Goal: Task Accomplishment & Management: Manage account settings

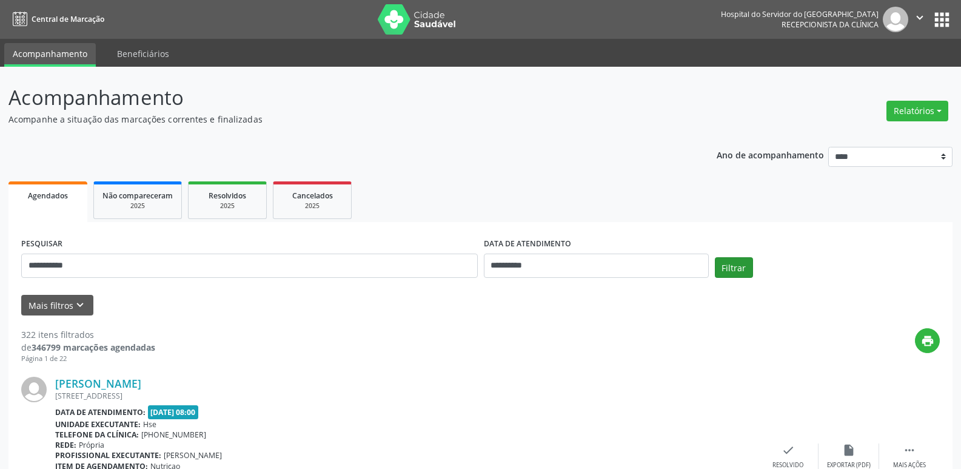
type input "**********"
click at [729, 258] on button "Filtrar" at bounding box center [734, 267] width 38 height 21
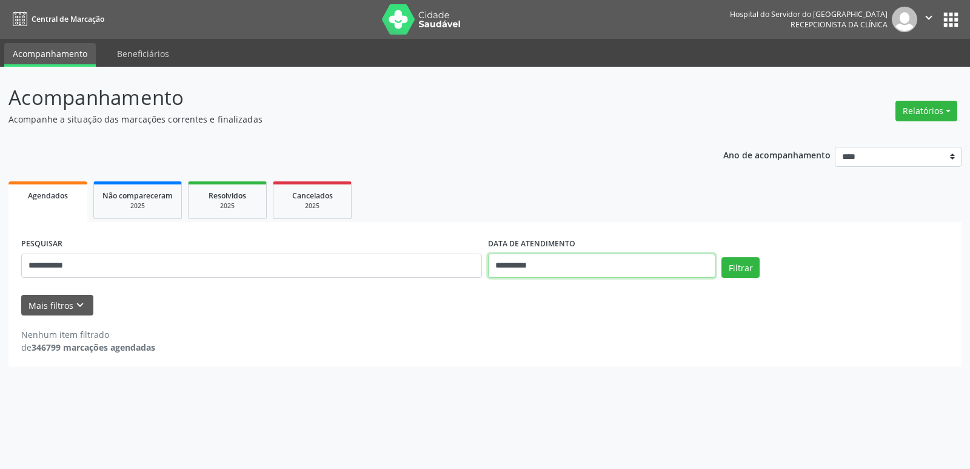
click at [579, 264] on input "**********" at bounding box center [601, 265] width 227 height 24
click at [758, 378] on div "**********" at bounding box center [485, 268] width 970 height 402
click at [562, 269] on input "**********" at bounding box center [601, 265] width 227 height 24
click at [555, 374] on span "12" at bounding box center [550, 377] width 24 height 24
type input "**********"
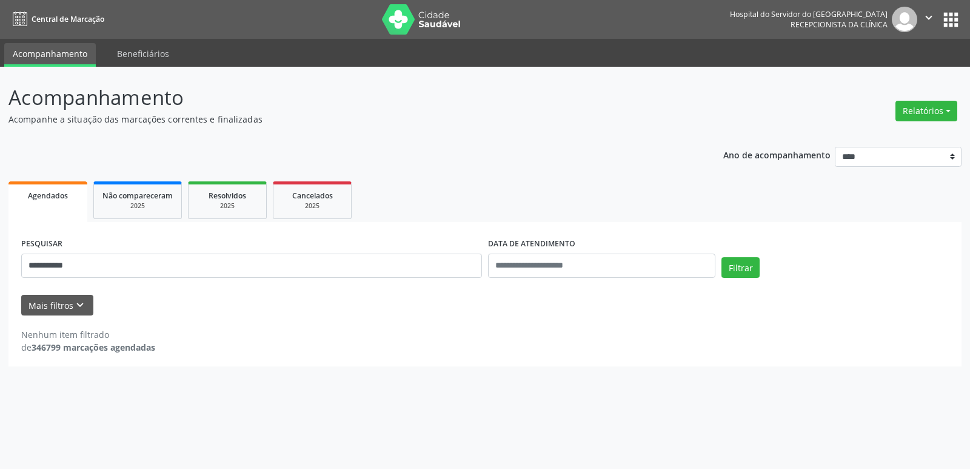
click at [771, 374] on div "**********" at bounding box center [485, 268] width 970 height 402
click at [738, 275] on button "Filtrar" at bounding box center [740, 267] width 38 height 21
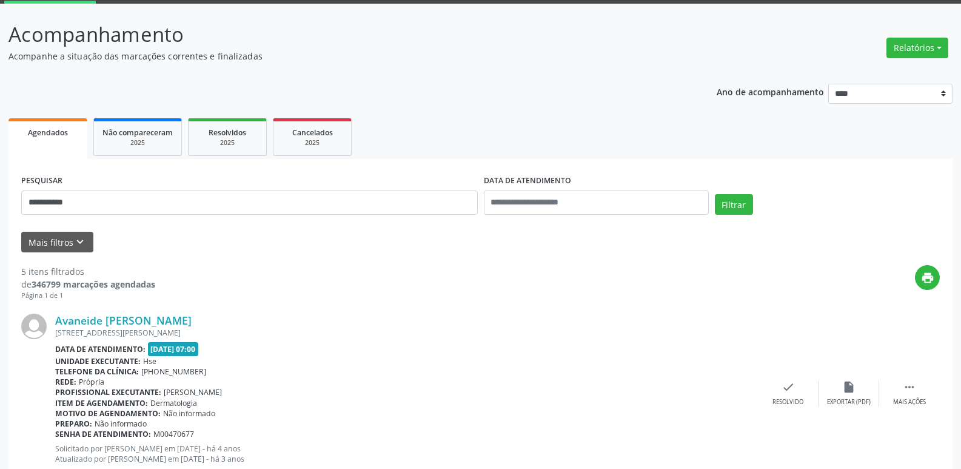
scroll to position [121, 0]
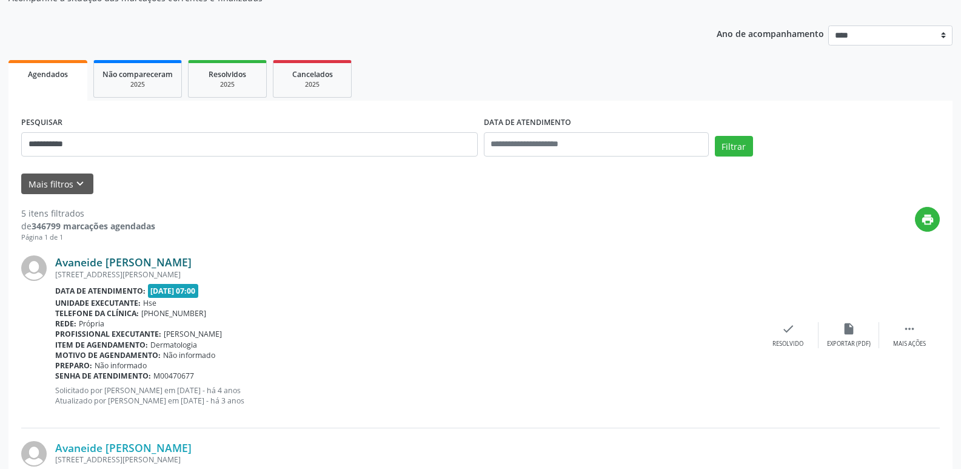
click at [168, 261] on link "Avaneide [PERSON_NAME]" at bounding box center [123, 261] width 136 height 13
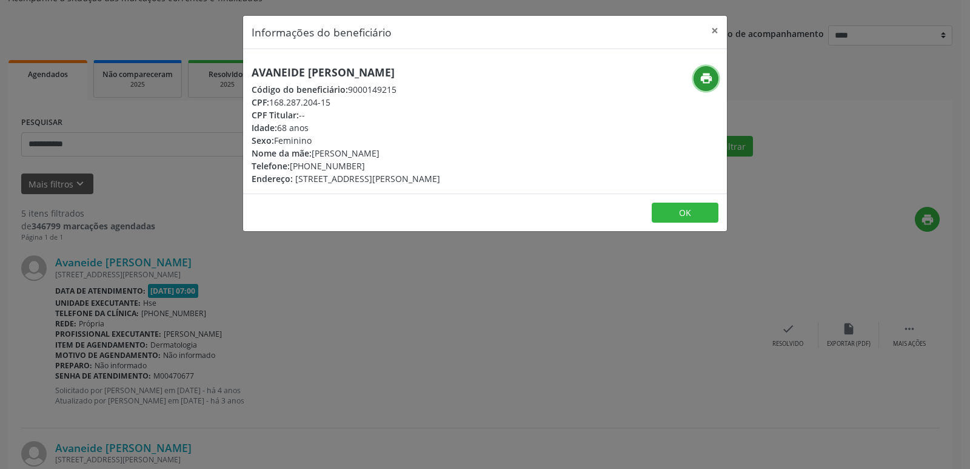
click at [704, 82] on icon "print" at bounding box center [705, 78] width 13 height 13
click at [720, 30] on button "×" at bounding box center [714, 31] width 24 height 30
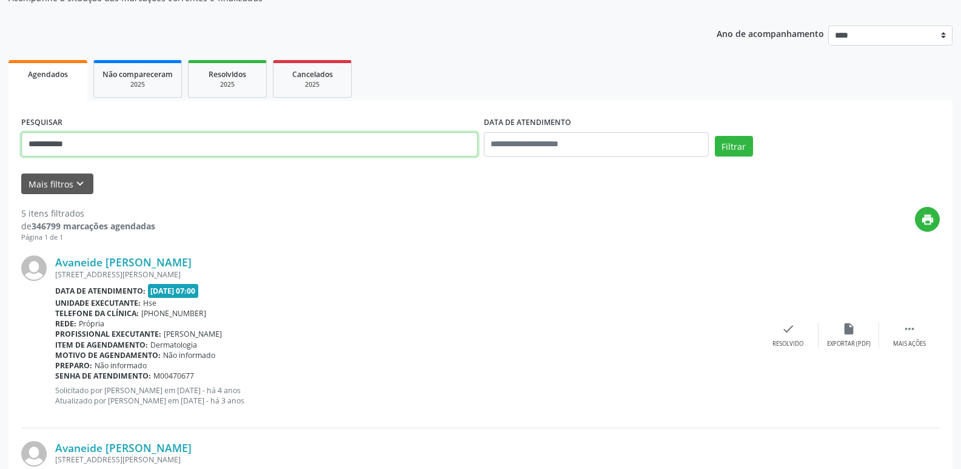
click at [127, 148] on input "**********" at bounding box center [249, 144] width 456 height 24
type input "*"
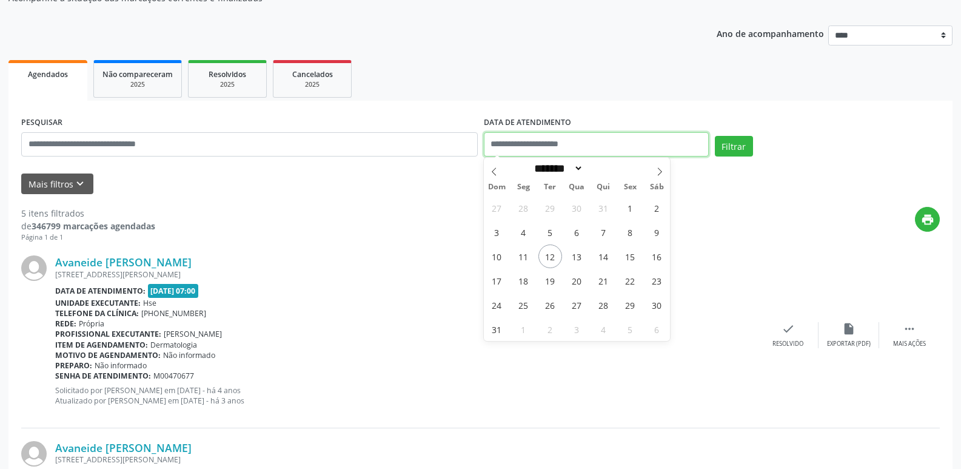
click at [532, 141] on input "text" at bounding box center [596, 144] width 225 height 24
drag, startPoint x: 822, startPoint y: 196, endPoint x: 747, endPoint y: 179, distance: 76.5
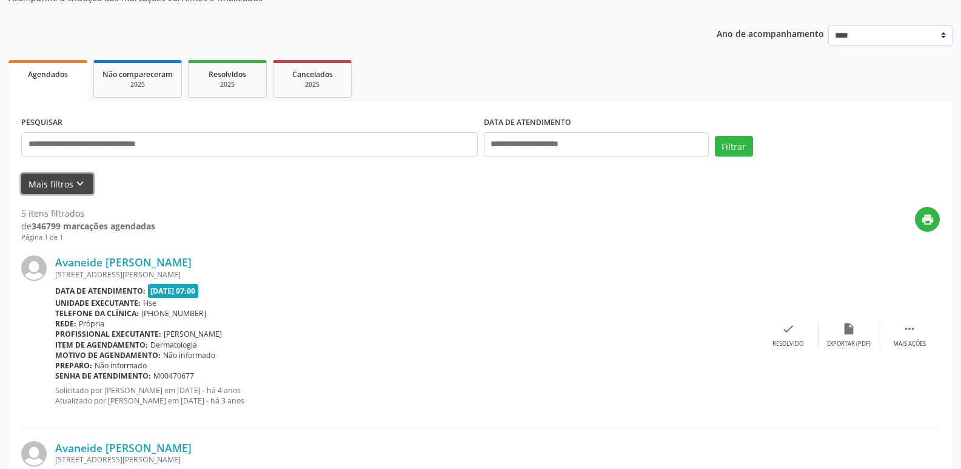
click at [62, 185] on button "Mais filtros keyboard_arrow_down" at bounding box center [57, 183] width 72 height 21
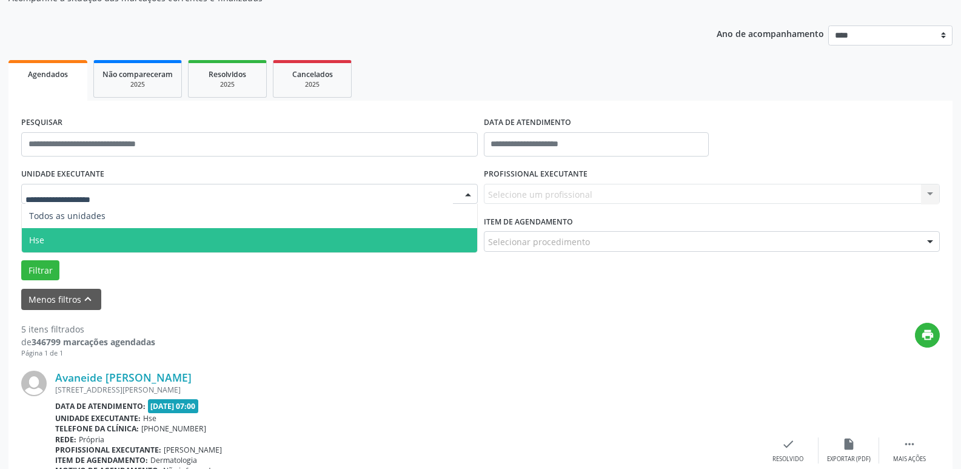
click at [85, 234] on span "Hse" at bounding box center [249, 240] width 455 height 24
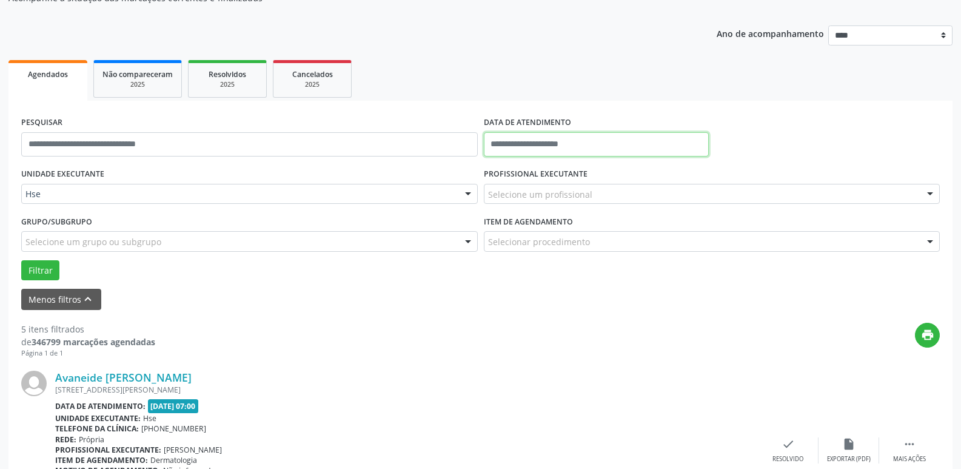
click at [527, 147] on input "text" at bounding box center [596, 144] width 225 height 24
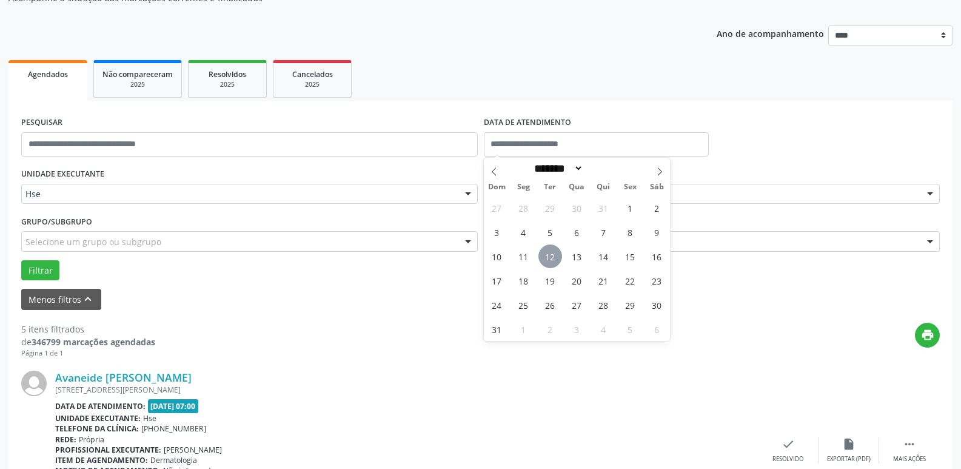
click at [552, 259] on span "12" at bounding box center [550, 256] width 24 height 24
type input "**********"
click at [552, 256] on span "12" at bounding box center [550, 256] width 24 height 24
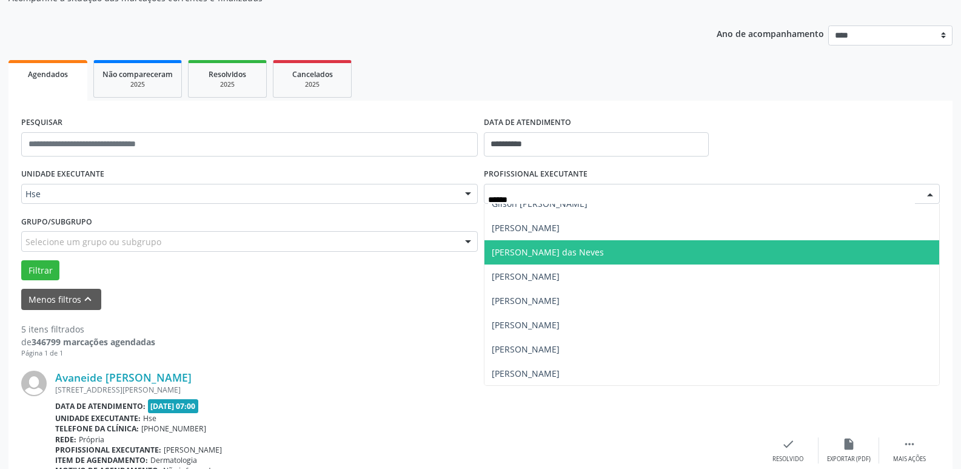
scroll to position [0, 0]
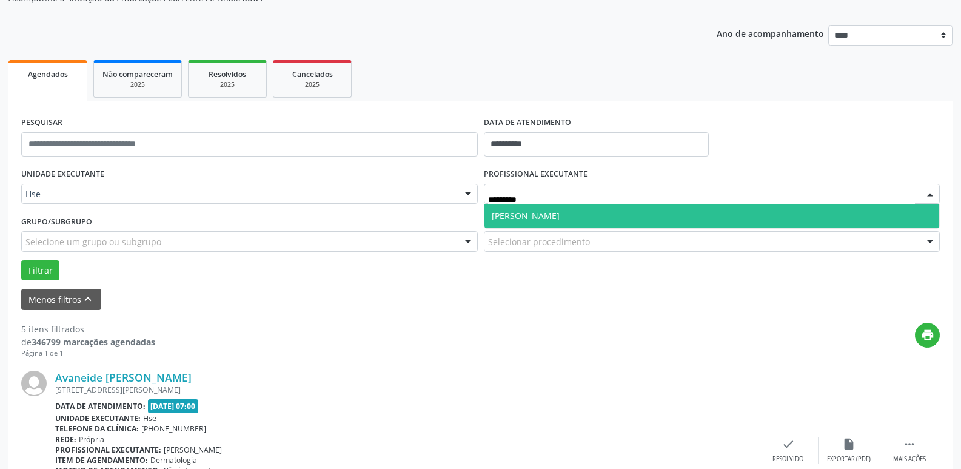
type input "**********"
click at [559, 218] on span "[PERSON_NAME]" at bounding box center [526, 216] width 68 height 12
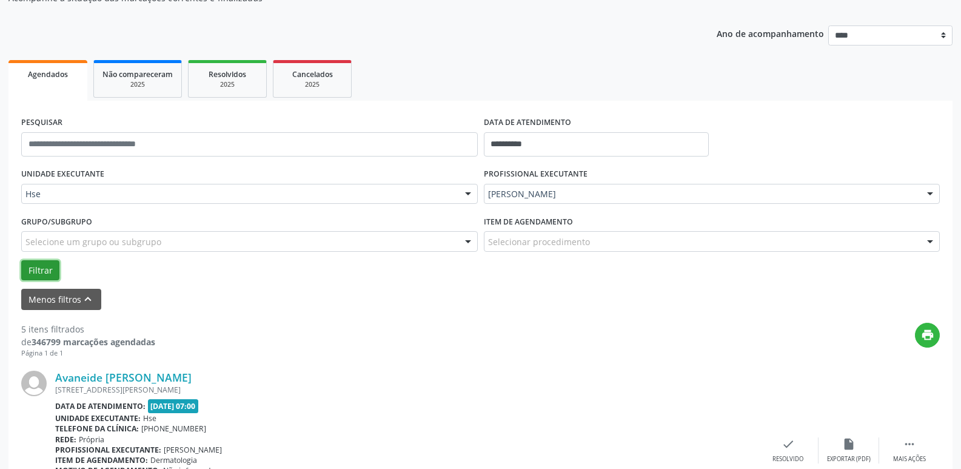
click at [41, 266] on button "Filtrar" at bounding box center [40, 270] width 38 height 21
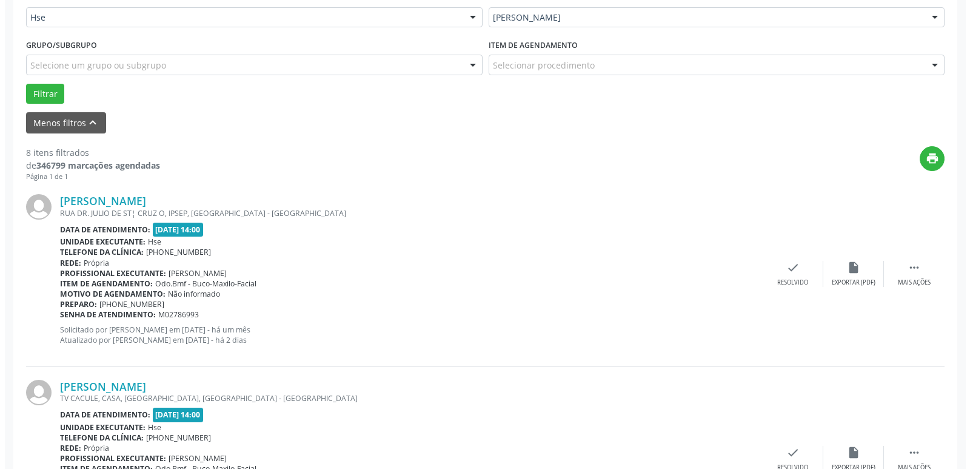
scroll to position [303, 0]
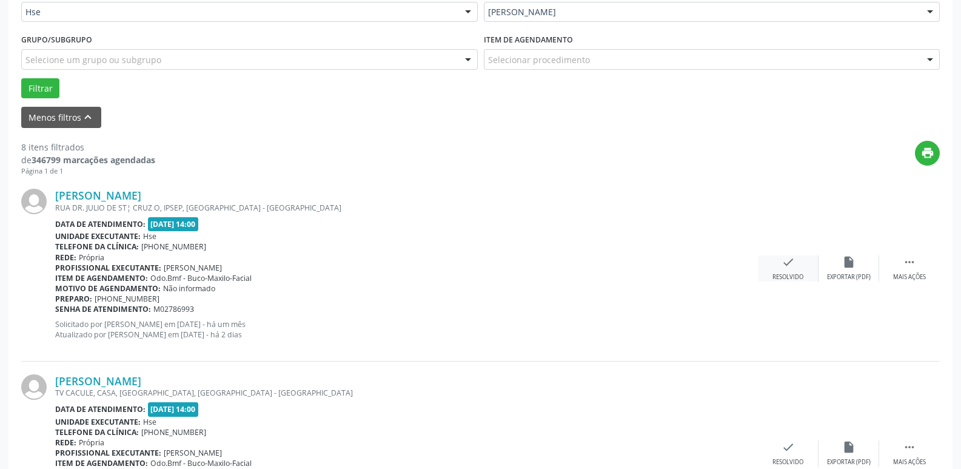
click at [790, 264] on icon "check" at bounding box center [787, 261] width 13 height 13
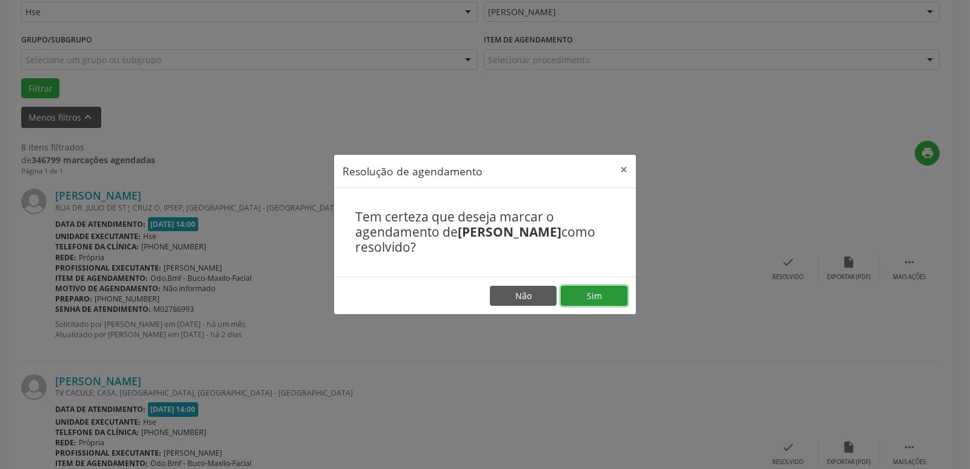
click at [612, 294] on button "Sim" at bounding box center [594, 295] width 67 height 21
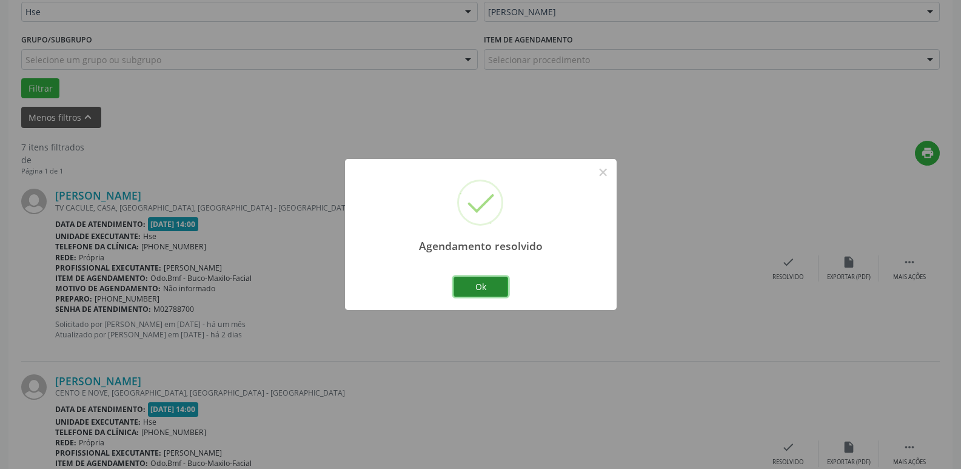
click at [495, 292] on button "Ok" at bounding box center [480, 286] width 55 height 21
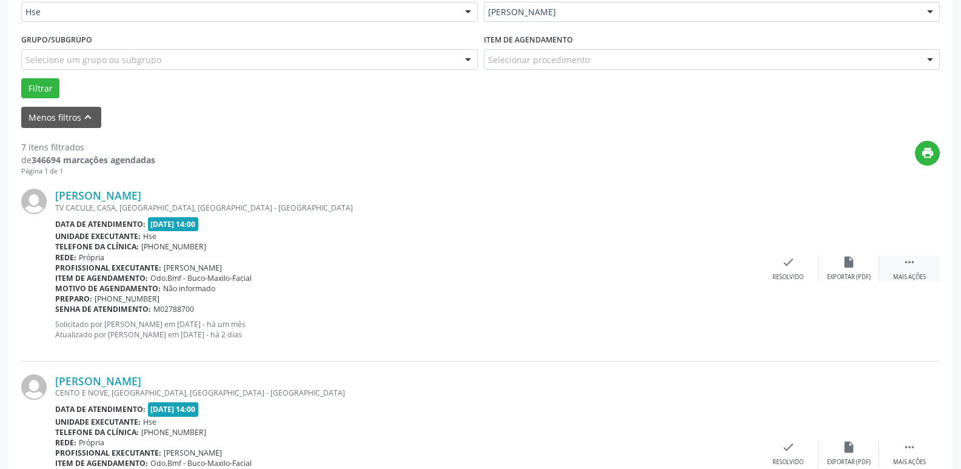
click at [908, 272] on div " Mais ações" at bounding box center [909, 268] width 61 height 26
click at [841, 269] on div "alarm_off Não compareceu" at bounding box center [848, 268] width 61 height 26
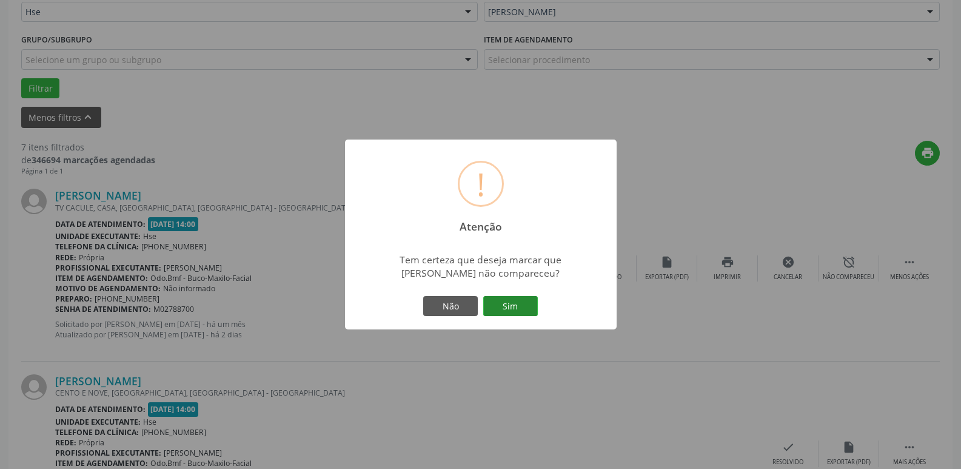
click at [505, 299] on button "Sim" at bounding box center [510, 306] width 55 height 21
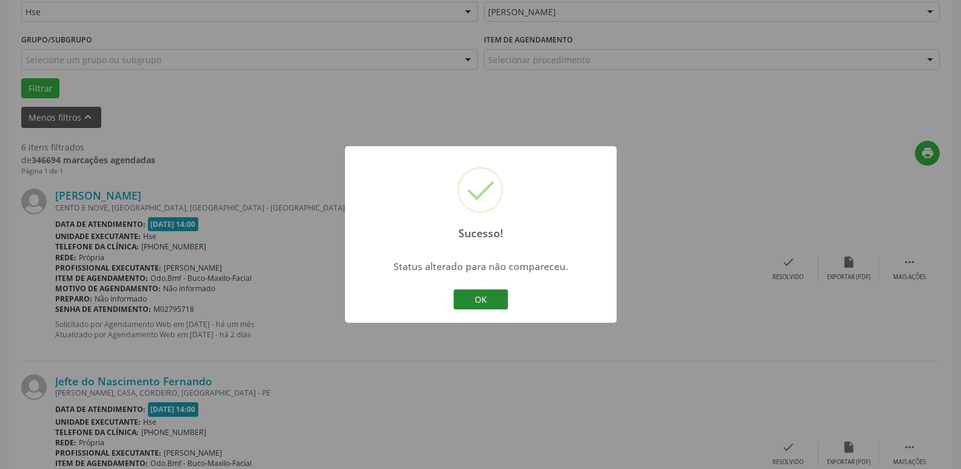
click at [465, 295] on button "OK" at bounding box center [480, 299] width 55 height 21
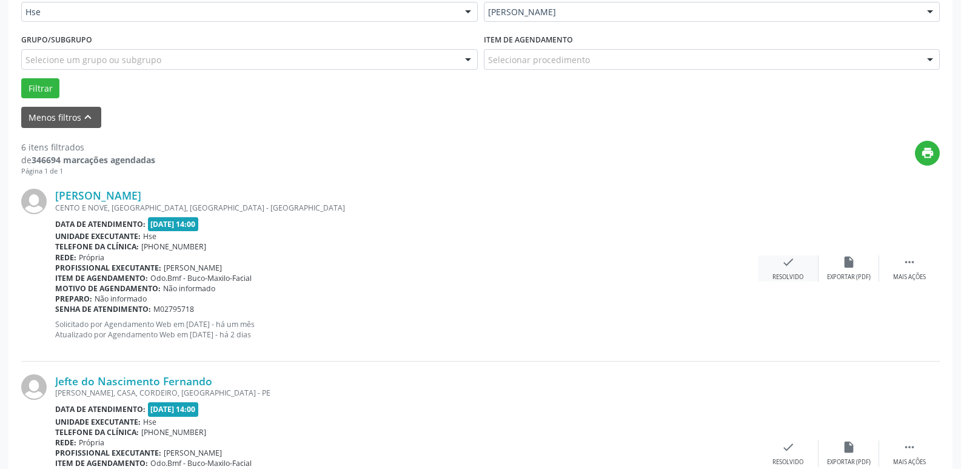
click at [793, 276] on div "Resolvido" at bounding box center [787, 277] width 31 height 8
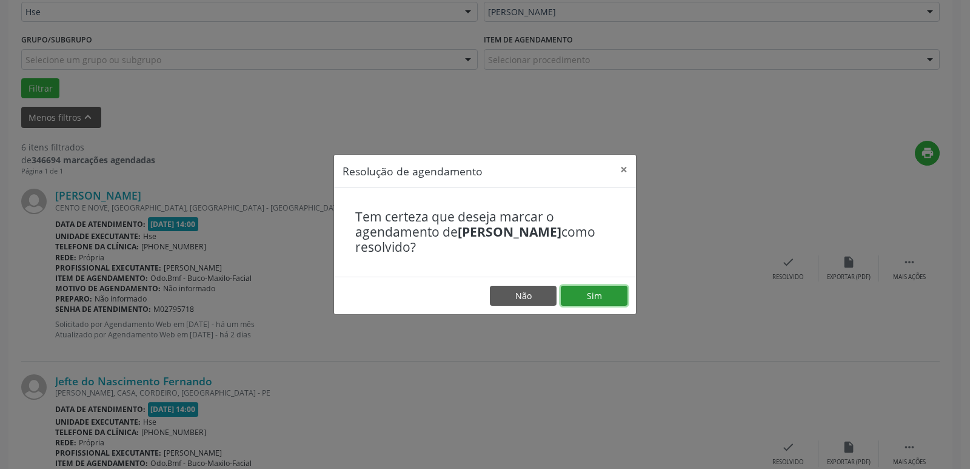
click at [593, 294] on button "Sim" at bounding box center [594, 295] width 67 height 21
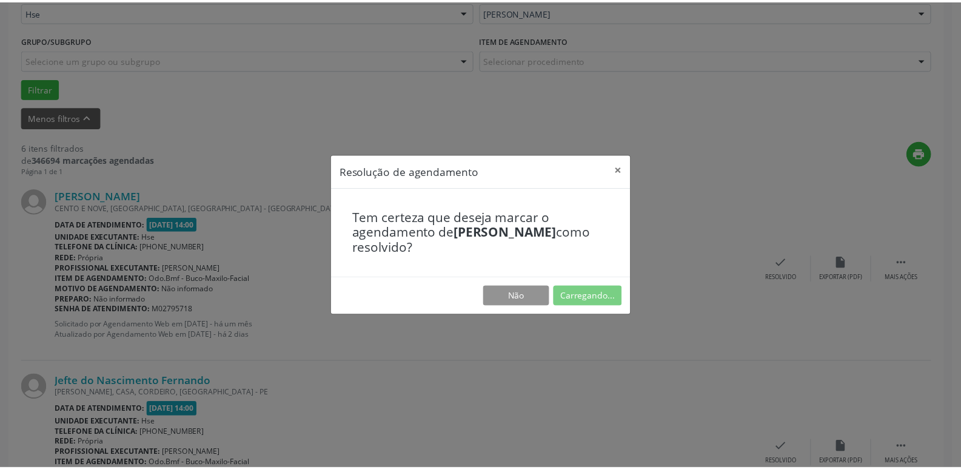
scroll to position [48, 0]
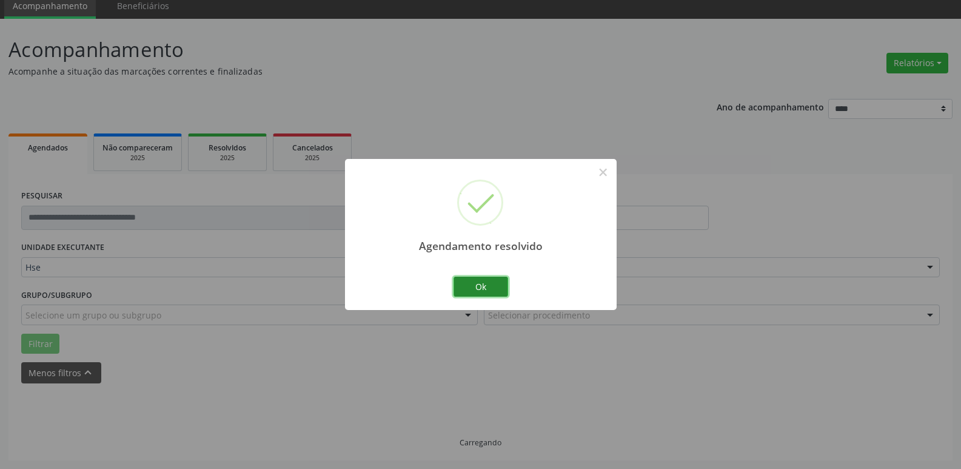
click at [495, 278] on button "Ok" at bounding box center [480, 286] width 55 height 21
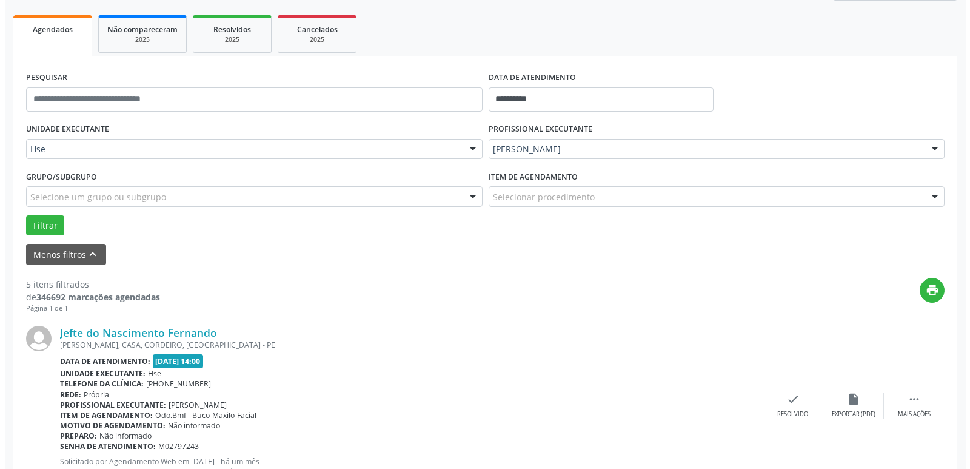
scroll to position [169, 0]
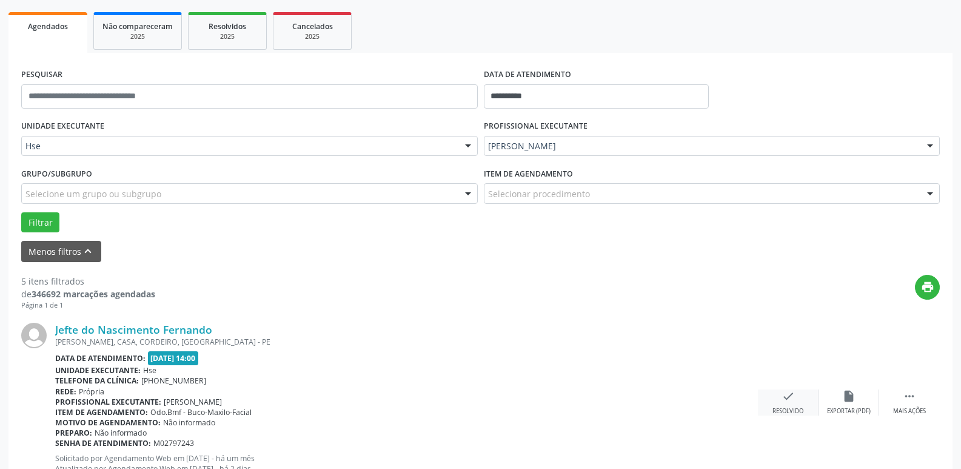
click at [787, 411] on div "Resolvido" at bounding box center [787, 411] width 31 height 8
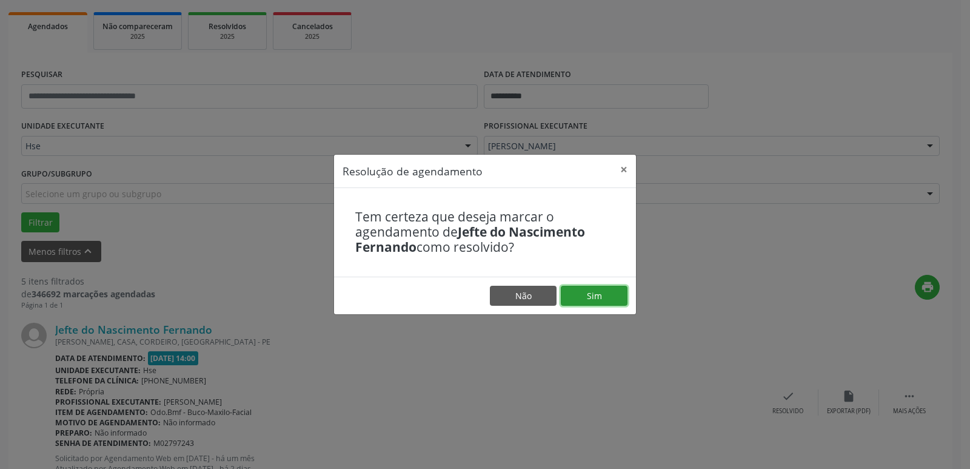
click at [571, 295] on button "Sim" at bounding box center [594, 295] width 67 height 21
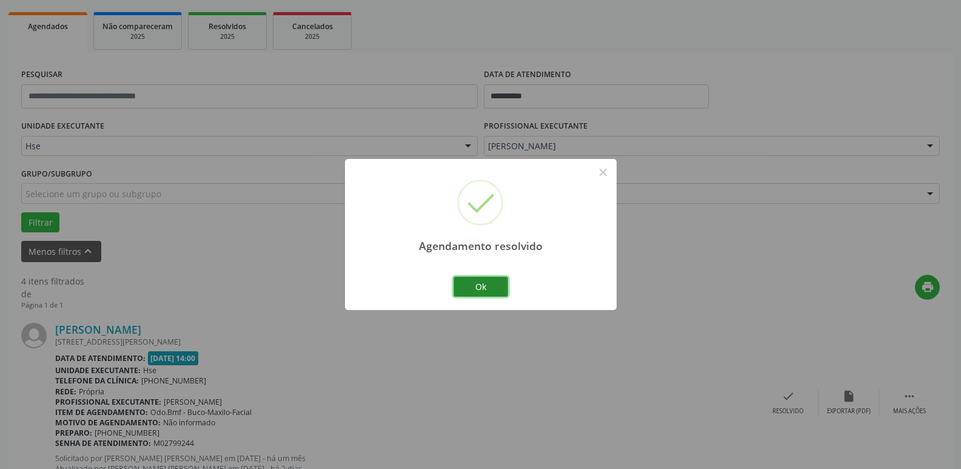
click at [467, 285] on button "Ok" at bounding box center [480, 286] width 55 height 21
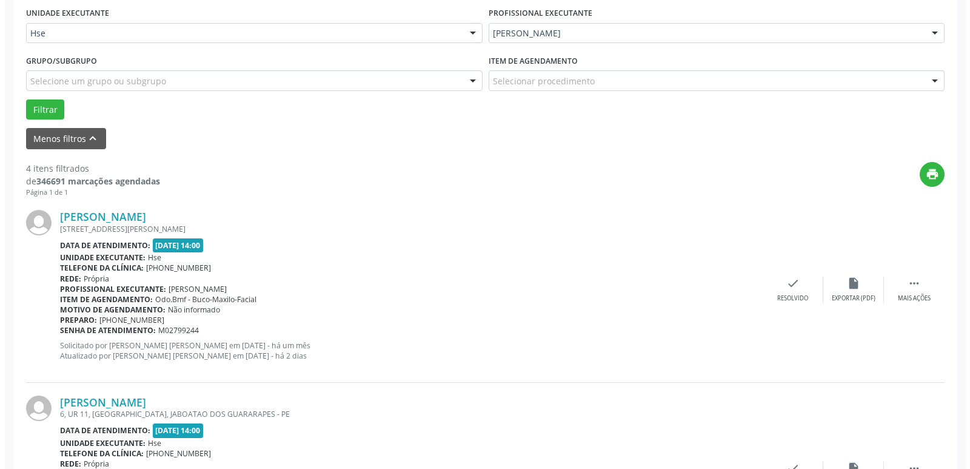
scroll to position [351, 0]
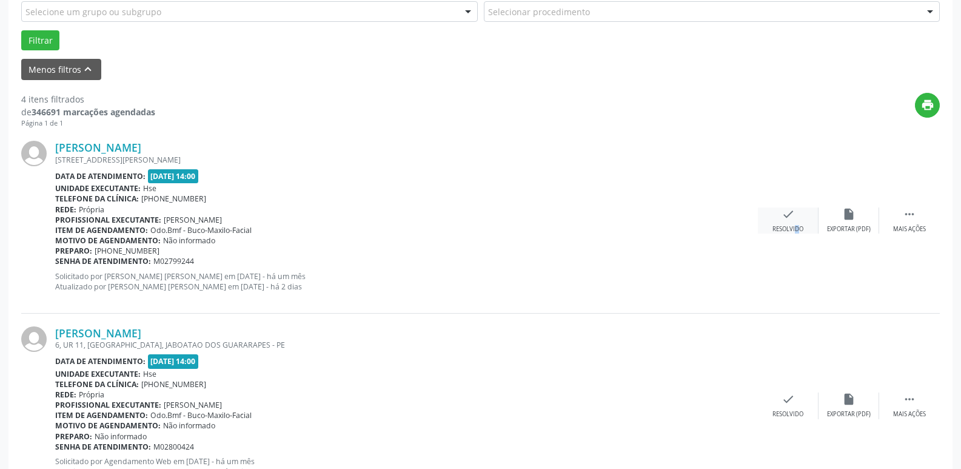
click at [787, 229] on div "Resolvido" at bounding box center [787, 229] width 31 height 8
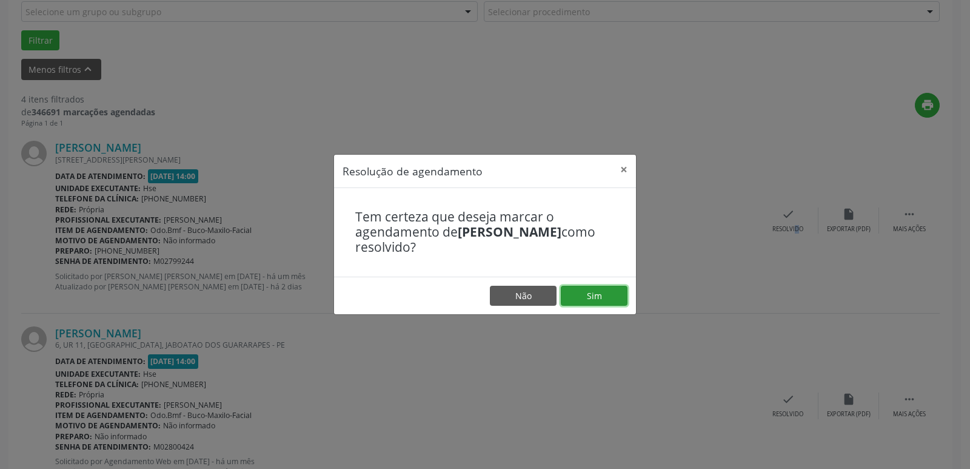
click at [597, 295] on button "Sim" at bounding box center [594, 295] width 67 height 21
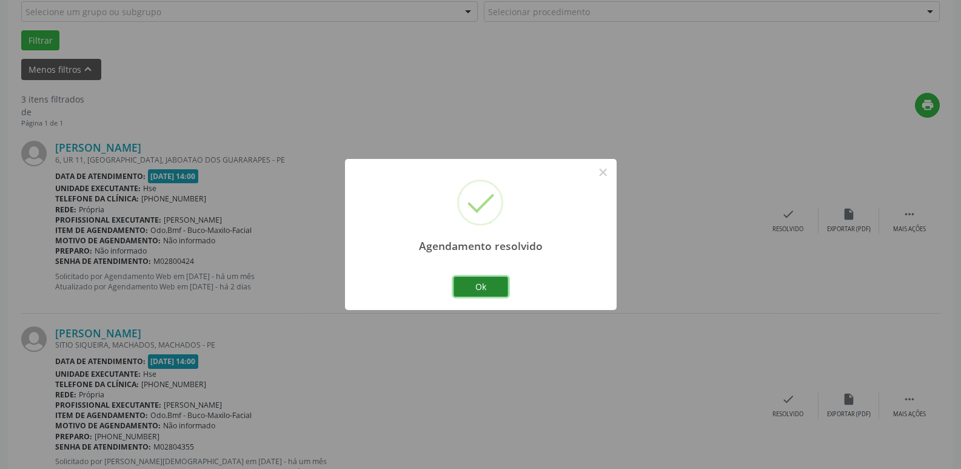
click at [479, 284] on button "Ok" at bounding box center [480, 286] width 55 height 21
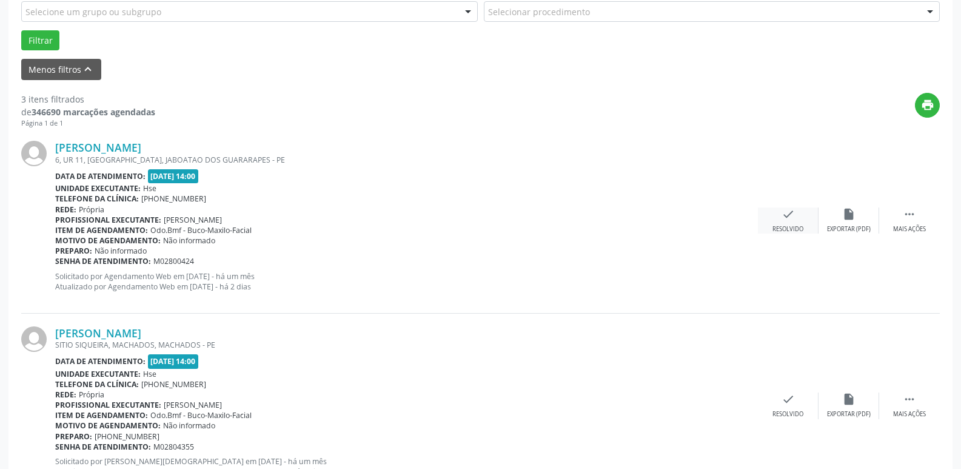
click at [790, 219] on icon "check" at bounding box center [787, 213] width 13 height 13
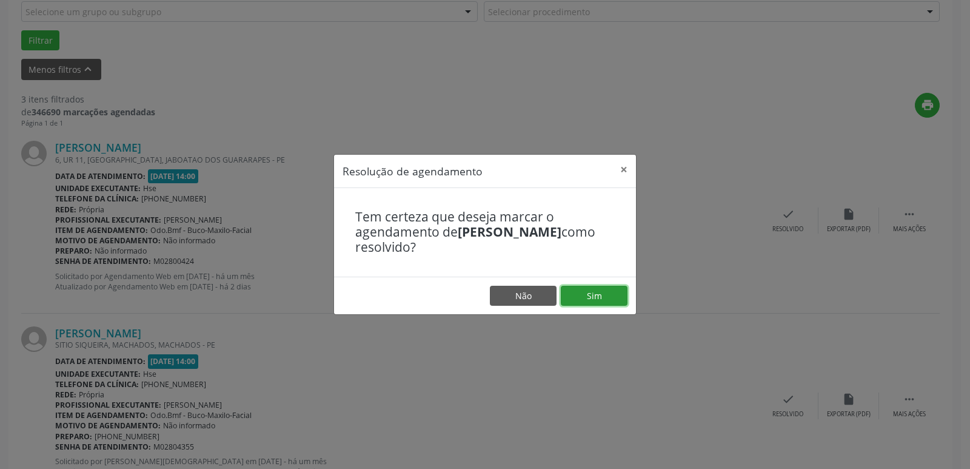
click at [594, 294] on button "Sim" at bounding box center [594, 295] width 67 height 21
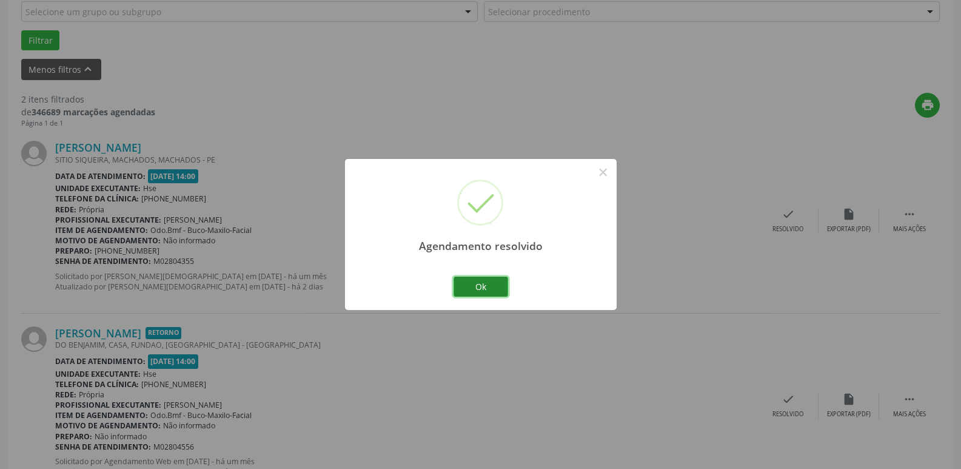
click at [461, 282] on button "Ok" at bounding box center [480, 286] width 55 height 21
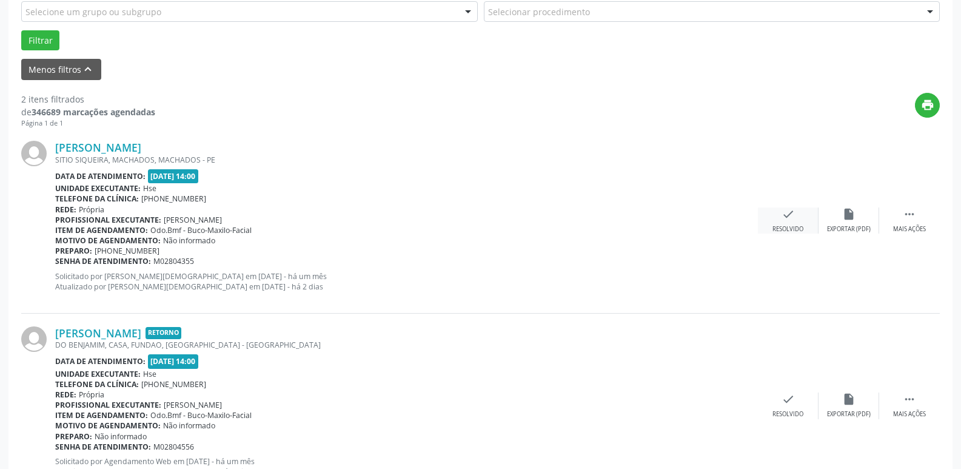
click at [782, 220] on icon "check" at bounding box center [787, 213] width 13 height 13
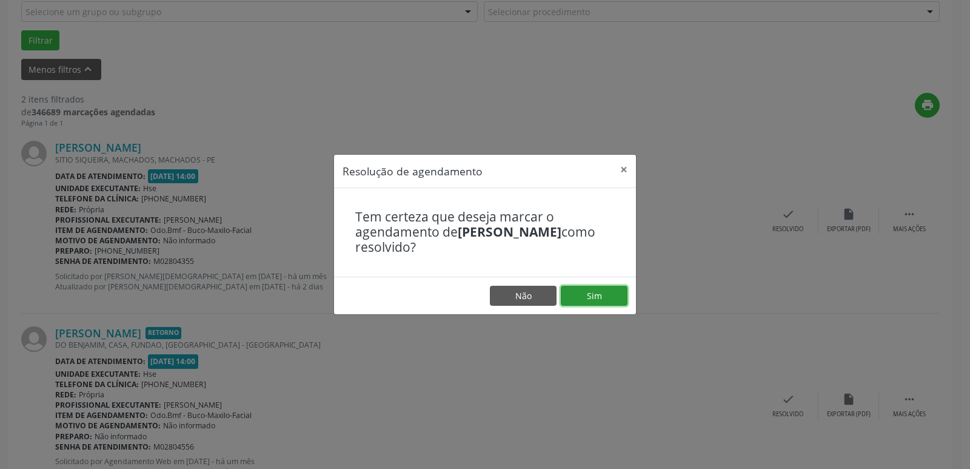
click at [593, 295] on button "Sim" at bounding box center [594, 295] width 67 height 21
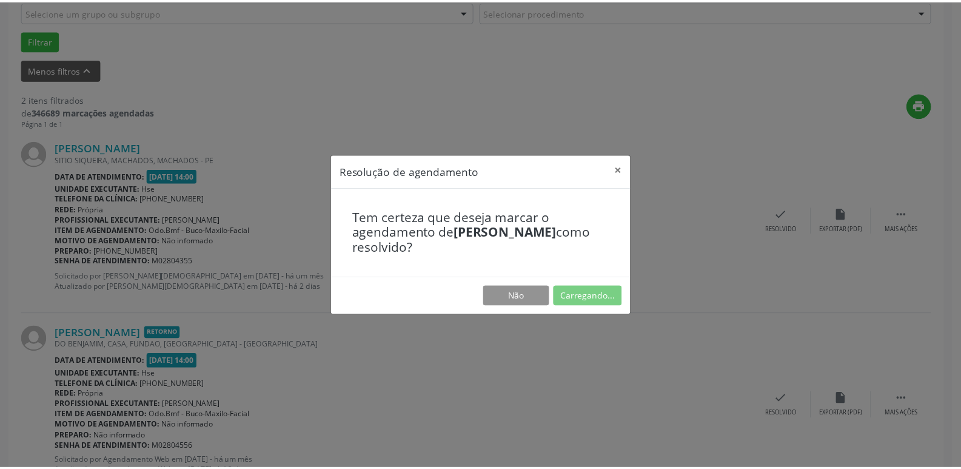
scroll to position [48, 0]
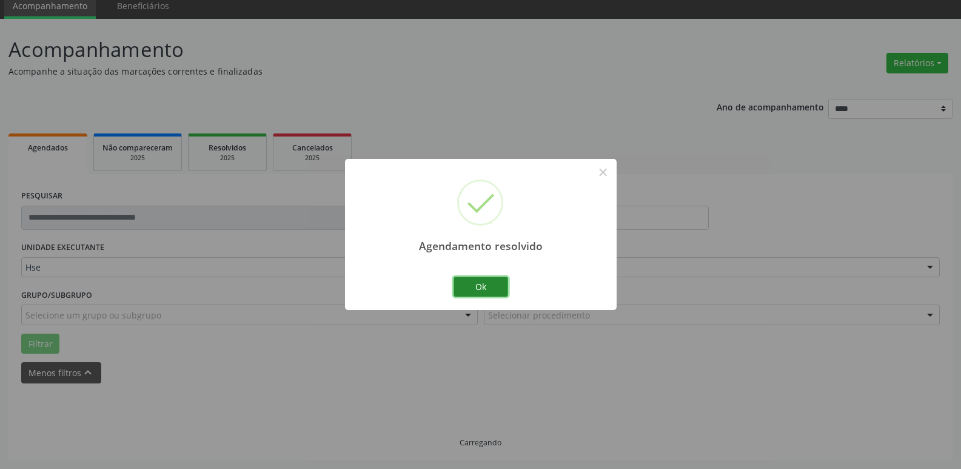
click at [481, 289] on button "Ok" at bounding box center [480, 286] width 55 height 21
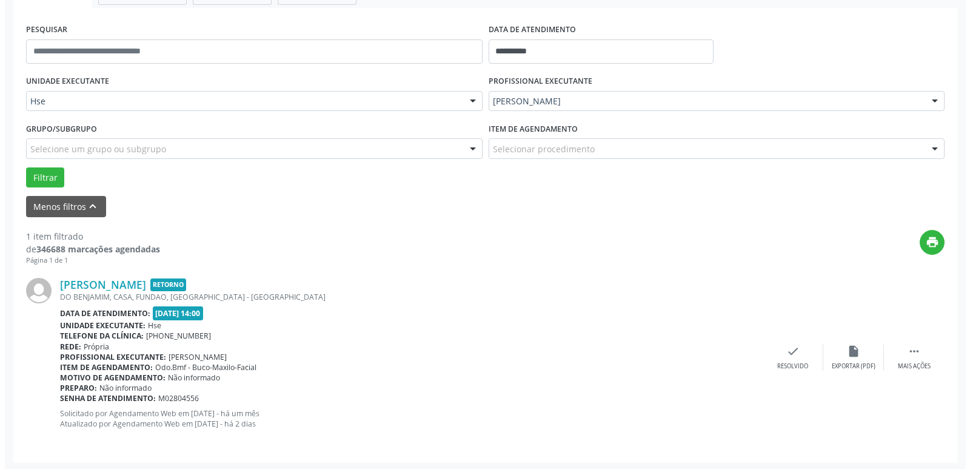
scroll to position [216, 0]
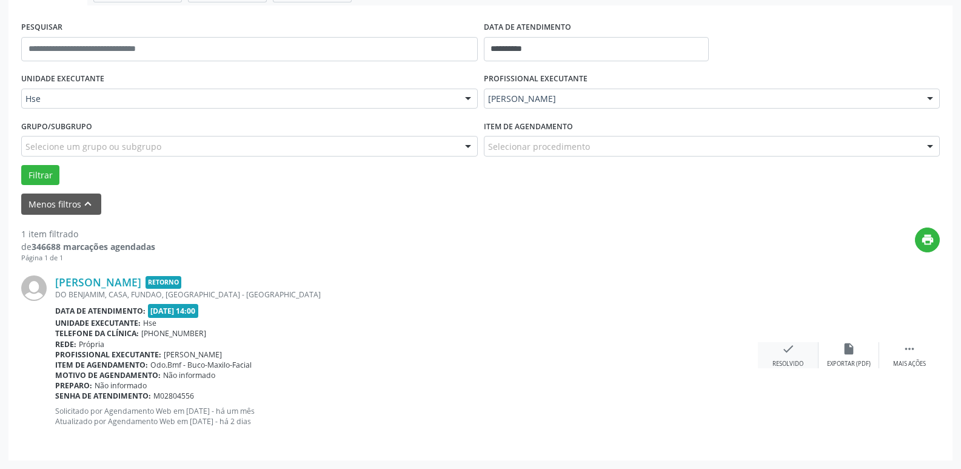
click at [795, 355] on div "check Resolvido" at bounding box center [788, 355] width 61 height 26
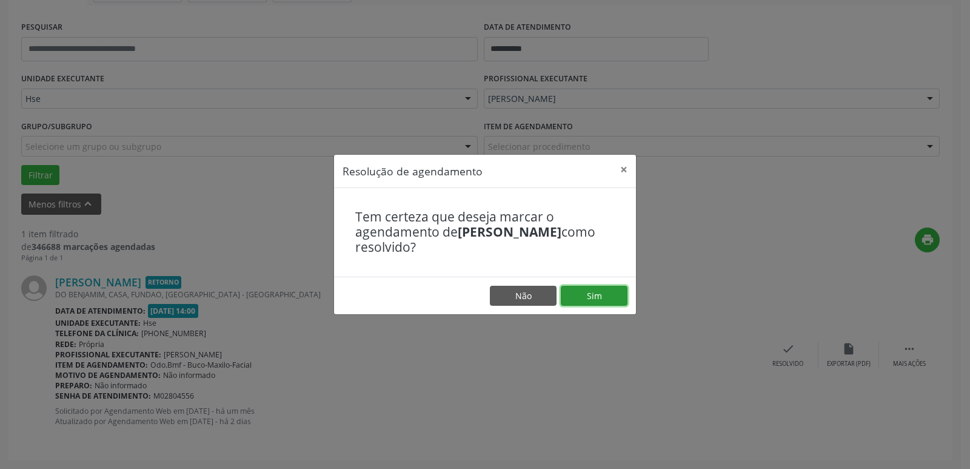
click at [615, 295] on button "Sim" at bounding box center [594, 295] width 67 height 21
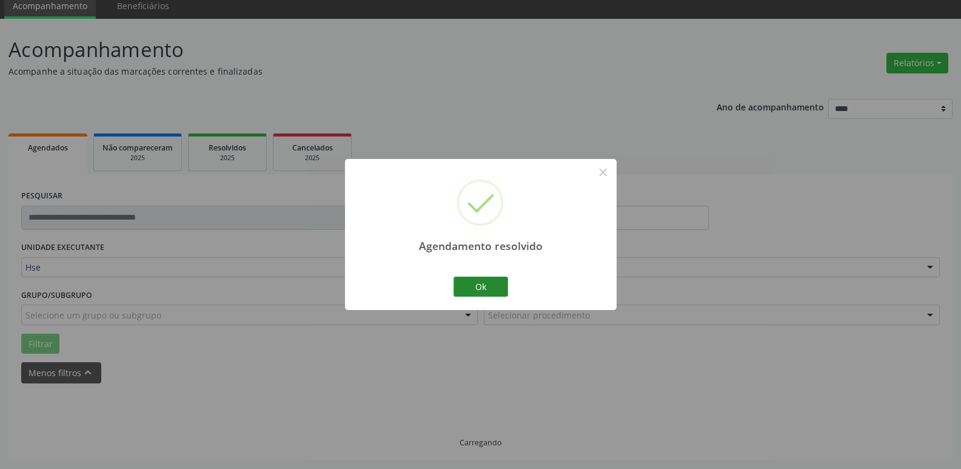
scroll to position [22, 0]
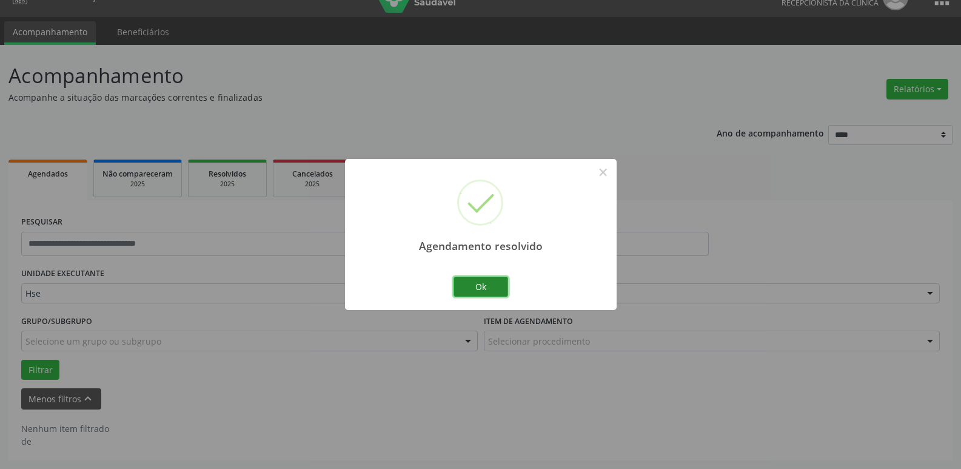
click at [494, 281] on button "Ok" at bounding box center [480, 286] width 55 height 21
